Goal: Communication & Community: Answer question/provide support

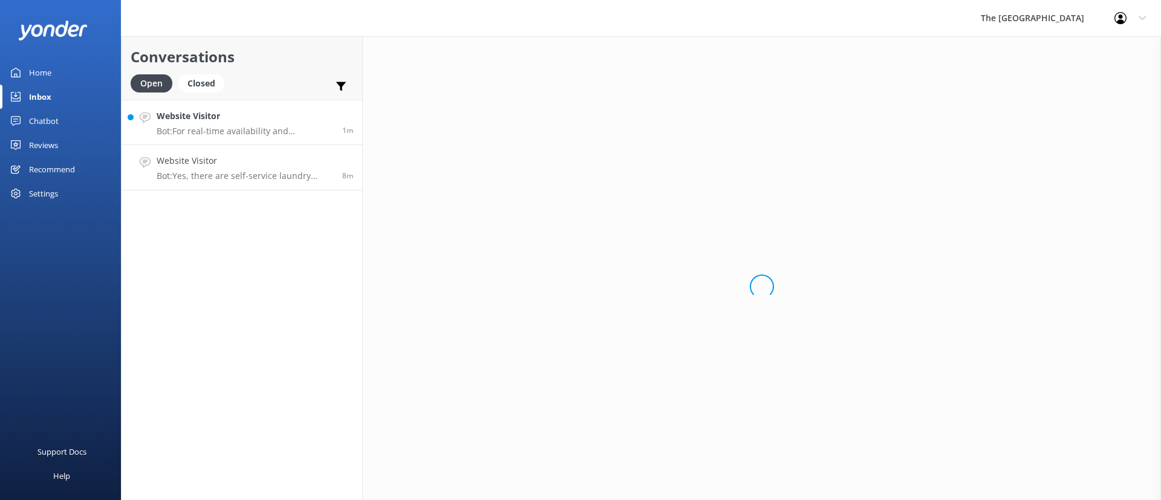
click at [230, 106] on link "Website Visitor Bot: For real-time availability and accommodation bookings, ple…" at bounding box center [242, 122] width 241 height 45
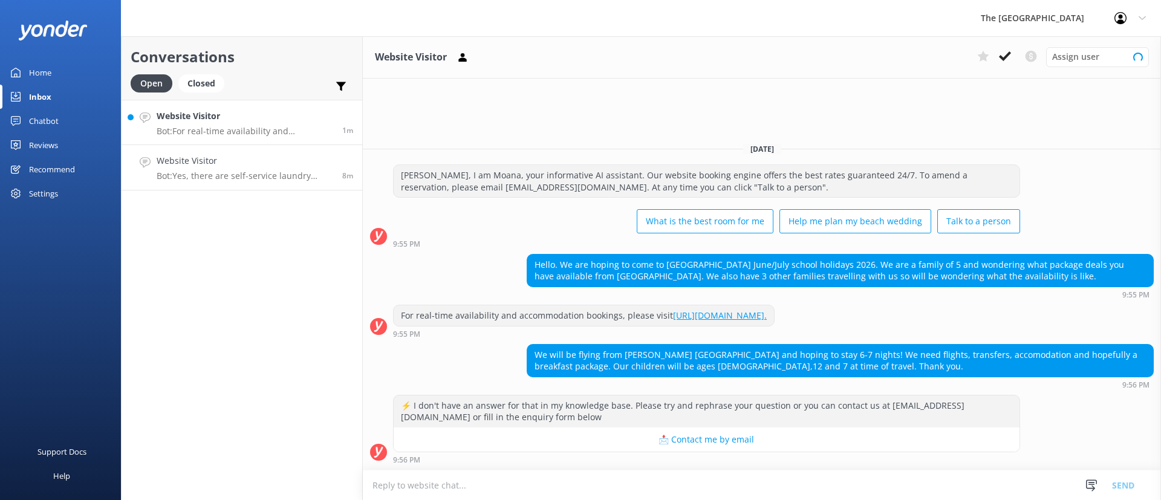
click at [266, 182] on link "Website Visitor Bot: Yes, there are self-service laundry facilities available w…" at bounding box center [242, 167] width 241 height 45
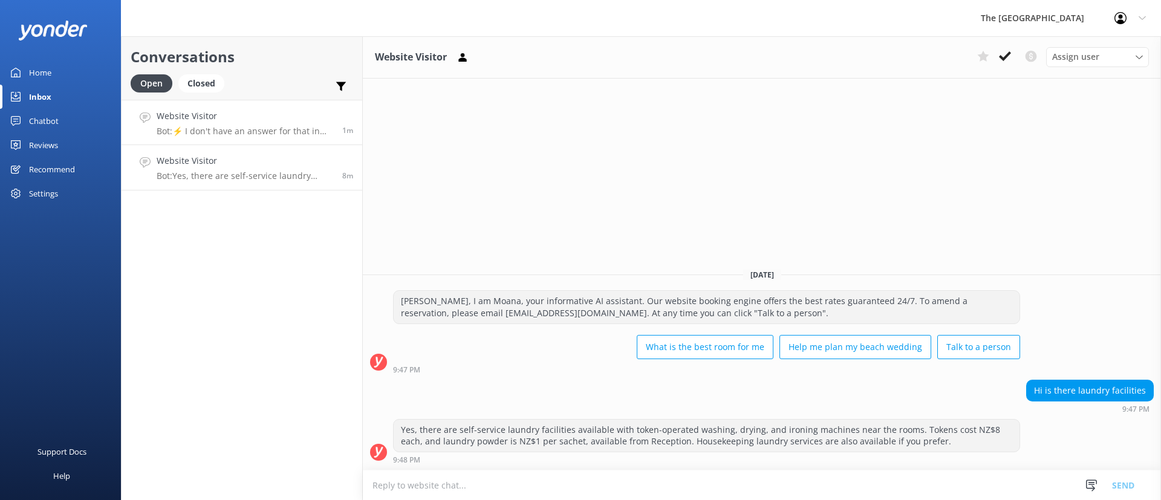
click at [245, 127] on p "Bot: ⚡ I don't have an answer for that in my knowledge base. Please try and rep…" at bounding box center [245, 131] width 177 height 11
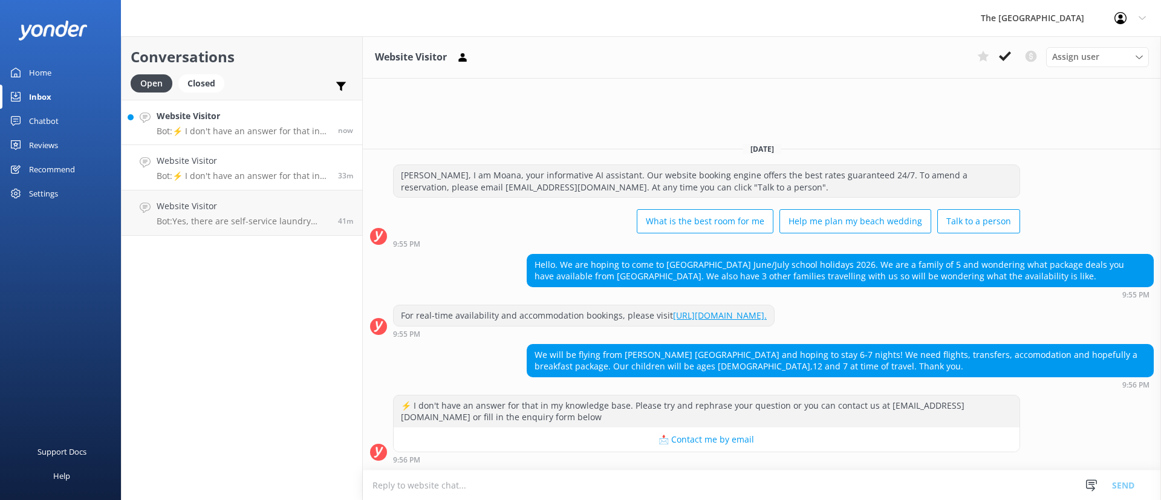
click at [216, 135] on p "Bot: ⚡ I don't have an answer for that in my knowledge base. Please try and rep…" at bounding box center [243, 131] width 172 height 11
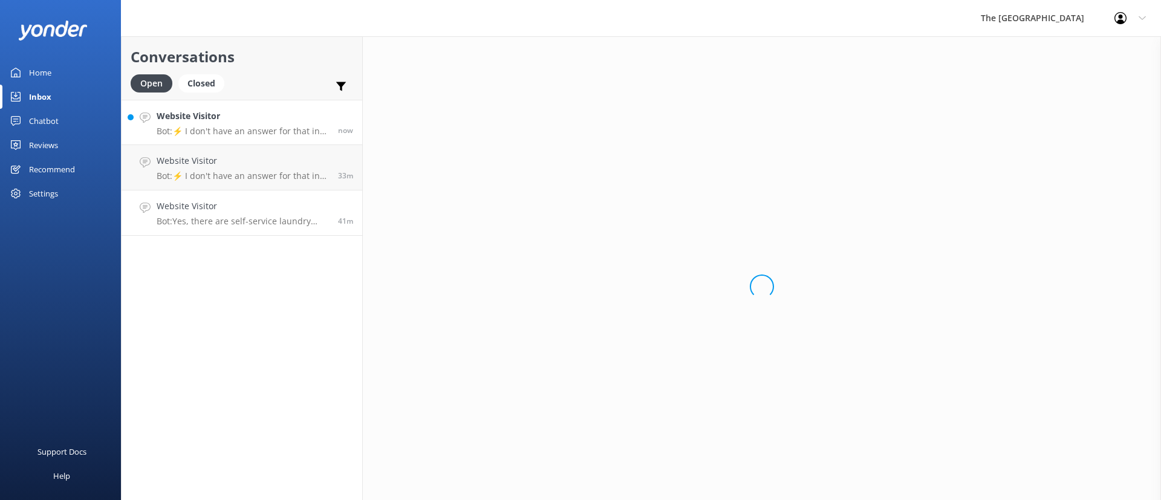
click at [287, 222] on p "Bot: Yes, there are self-service laundry facilities available with token-operat…" at bounding box center [243, 221] width 172 height 11
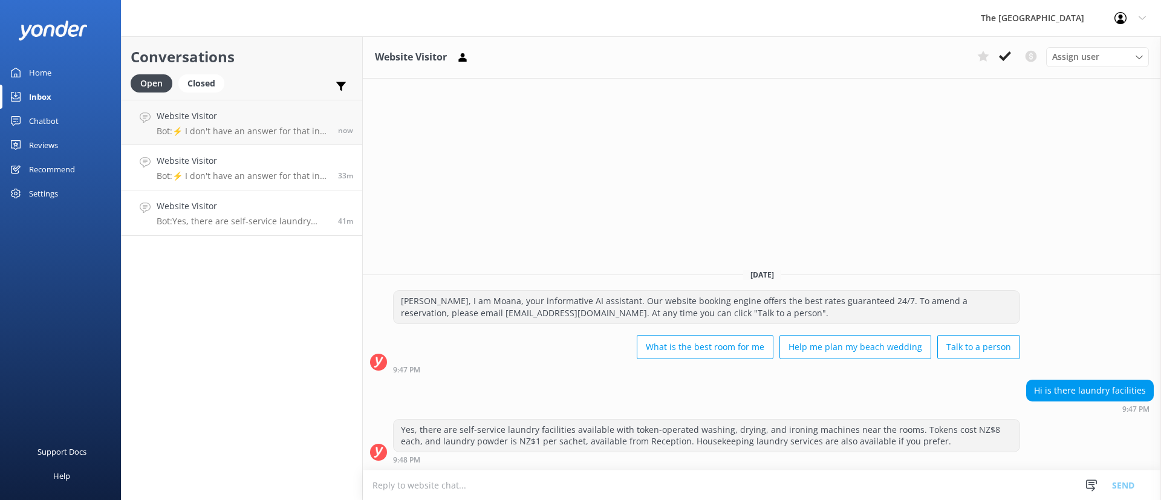
click at [273, 172] on p "Bot: ⚡ I don't have an answer for that in my knowledge base. Please try and rep…" at bounding box center [243, 175] width 172 height 11
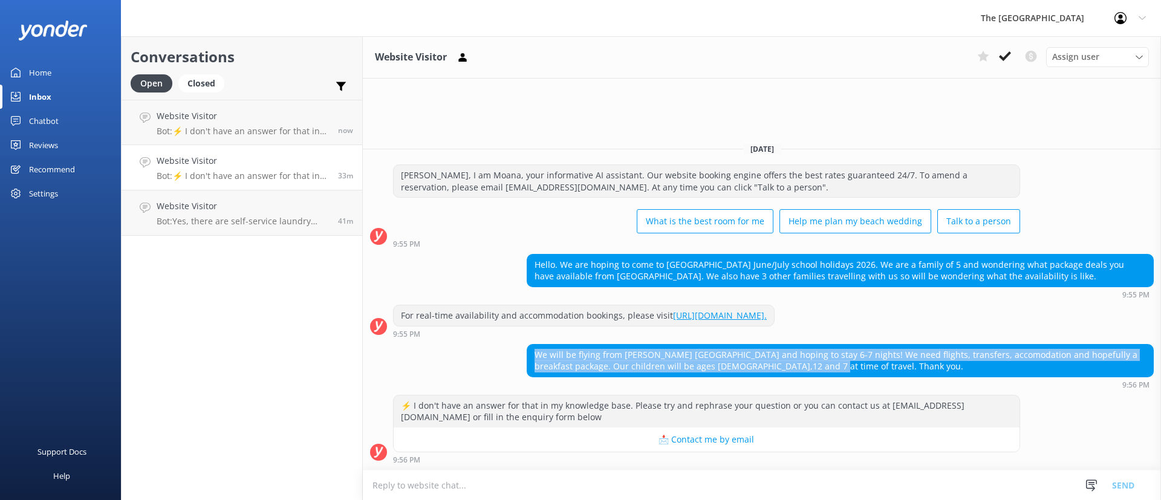
drag, startPoint x: 792, startPoint y: 361, endPoint x: 462, endPoint y: 334, distance: 330.5
click at [470, 334] on div "[DATE] [PERSON_NAME], I am Moana, your informative AI assistant. Our website bo…" at bounding box center [762, 301] width 798 height 337
click at [452, 332] on div "9:55 PM" at bounding box center [583, 333] width 381 height 8
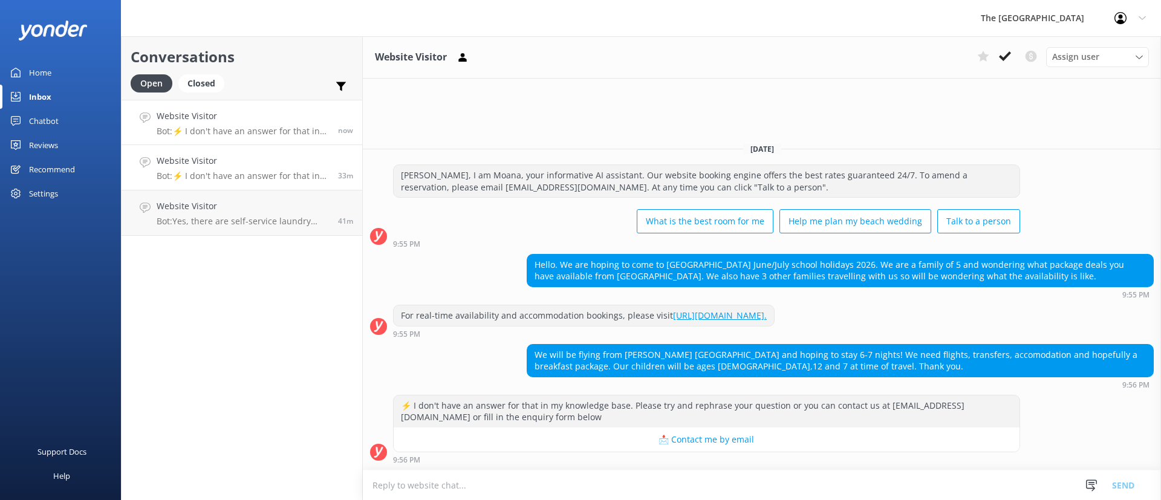
click at [231, 131] on p "Bot: ⚡ I don't have an answer for that in my knowledge base. Please try and rep…" at bounding box center [243, 131] width 172 height 11
